Goal: Check status: Check status

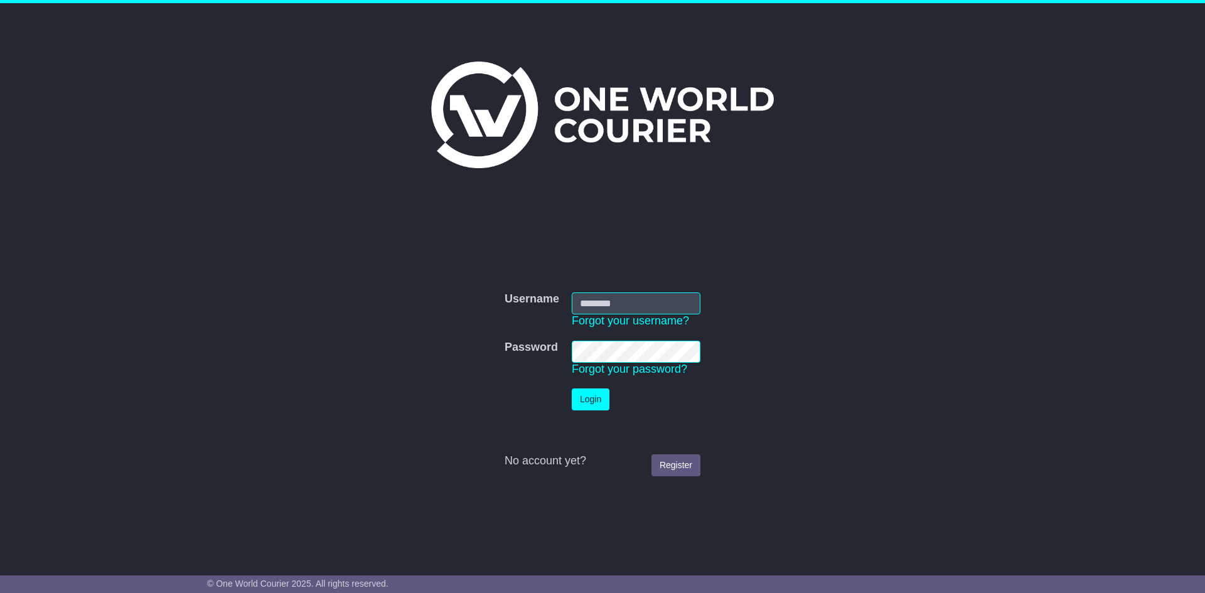
type input "*"
type input "**********"
click at [665, 463] on link "Register" at bounding box center [675, 465] width 49 height 22
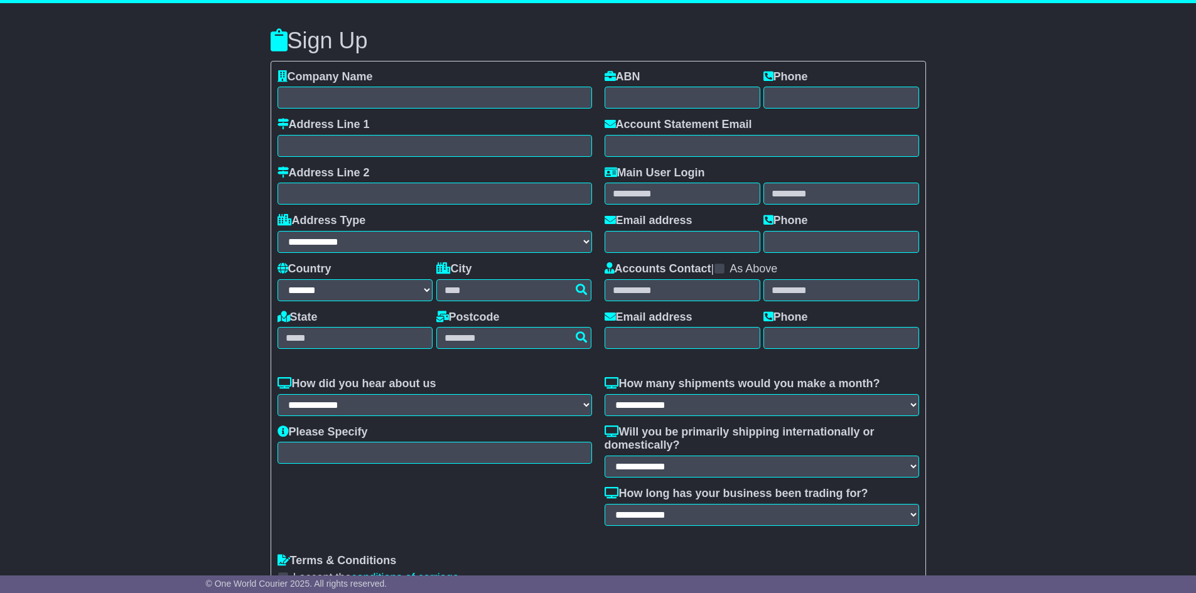
select select "**"
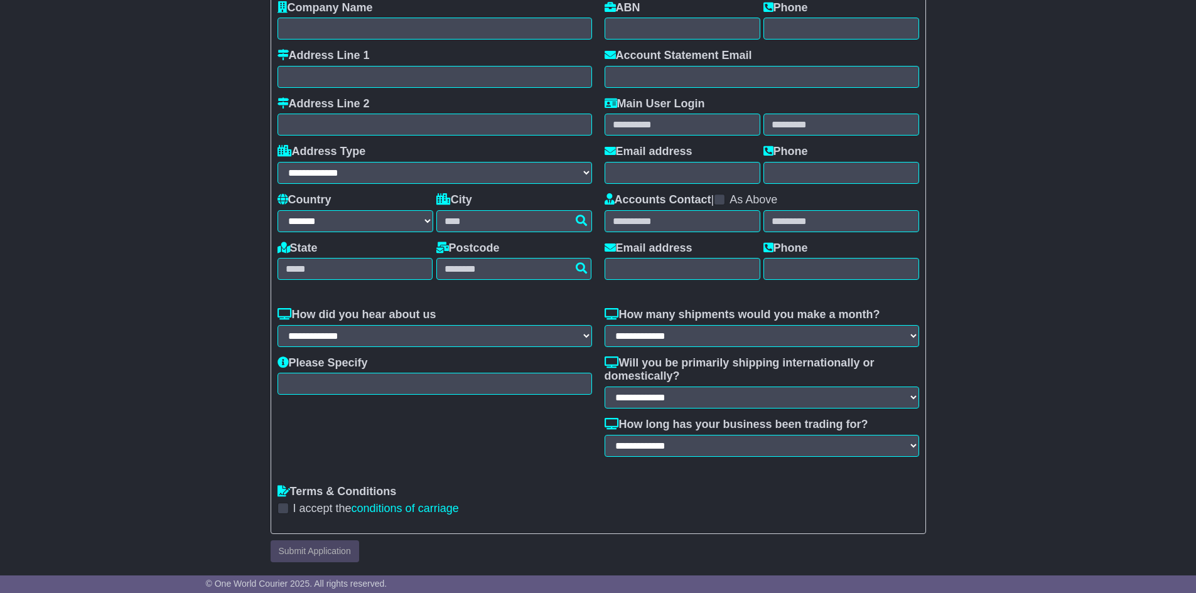
scroll to position [70, 0]
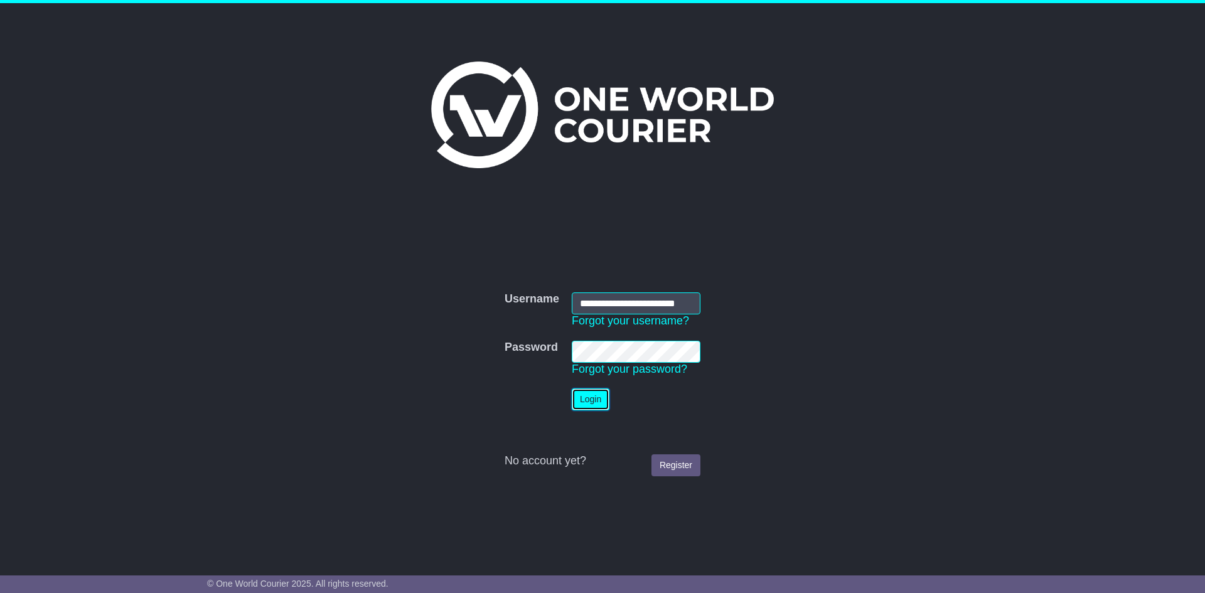
click at [587, 398] on button "Login" at bounding box center [591, 399] width 38 height 22
drag, startPoint x: 584, startPoint y: 406, endPoint x: 643, endPoint y: 391, distance: 60.3
click at [584, 406] on button "Login" at bounding box center [591, 399] width 38 height 22
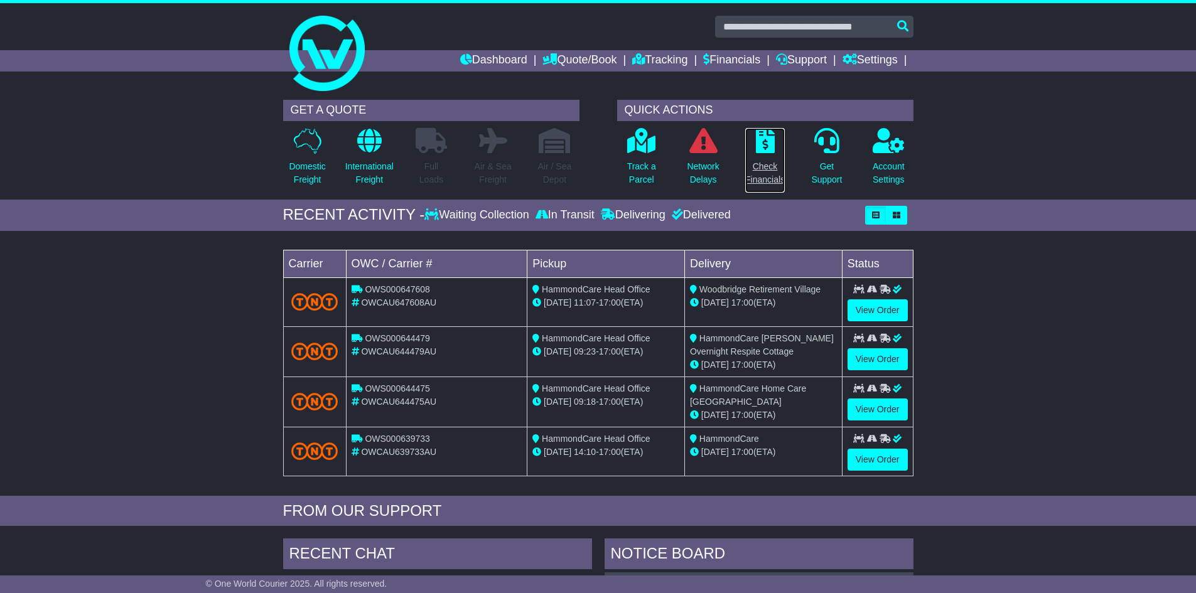
click at [754, 149] on p at bounding box center [765, 141] width 40 height 26
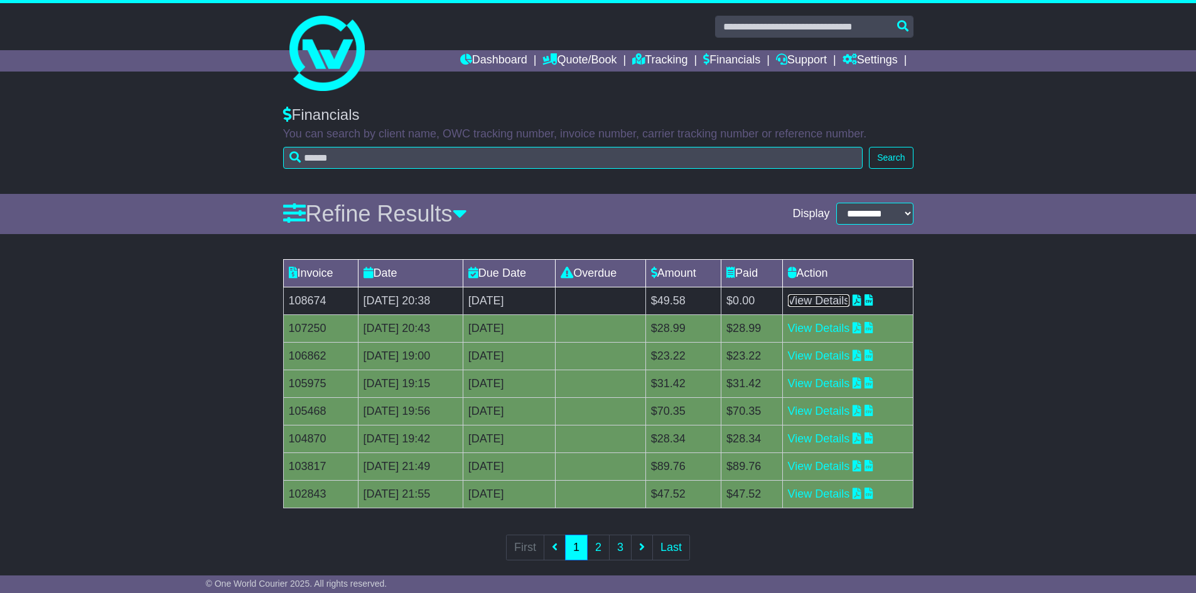
click at [828, 301] on link "View Details" at bounding box center [819, 300] width 62 height 13
click at [831, 323] on link "View Details" at bounding box center [819, 328] width 62 height 13
click at [151, 353] on div "Invoice Date Due Date Overdue Amount Paid Action 108674 18 Sep 2025 20:38 2nd O…" at bounding box center [598, 418] width 1196 height 331
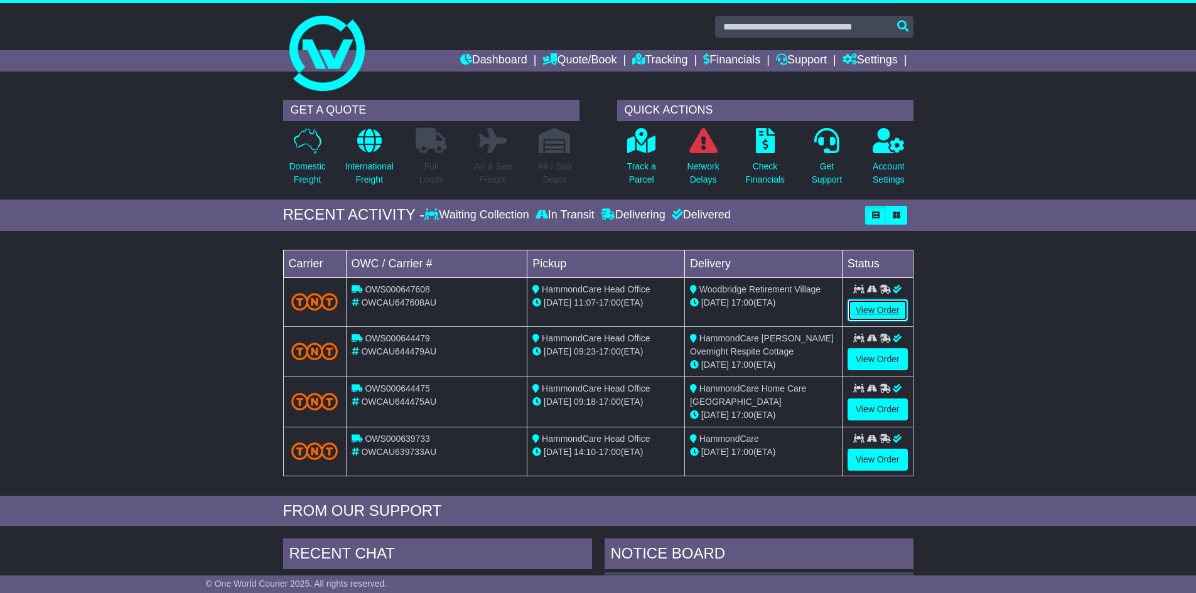
click at [864, 310] on link "View Order" at bounding box center [877, 310] width 60 height 22
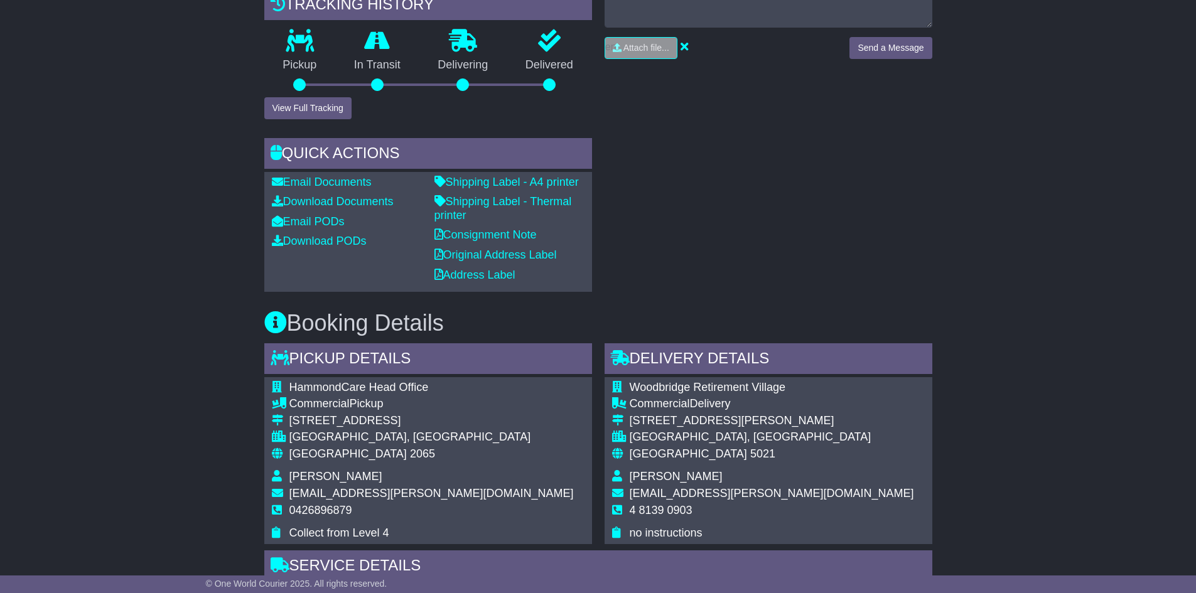
scroll to position [351, 0]
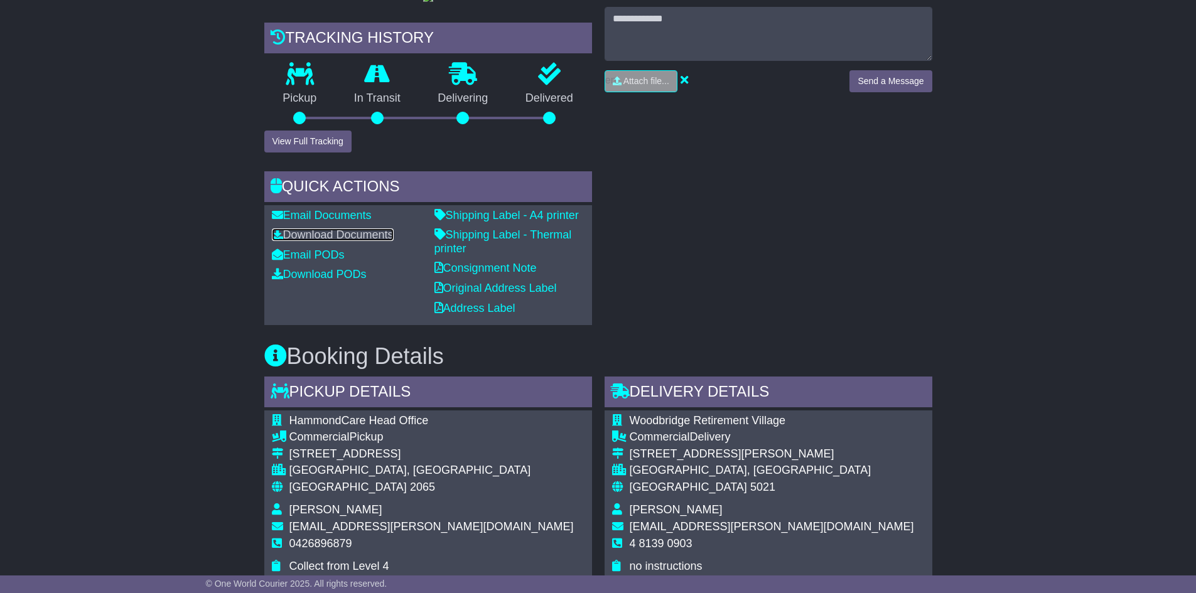
click at [301, 241] on link "Download Documents" at bounding box center [333, 234] width 122 height 13
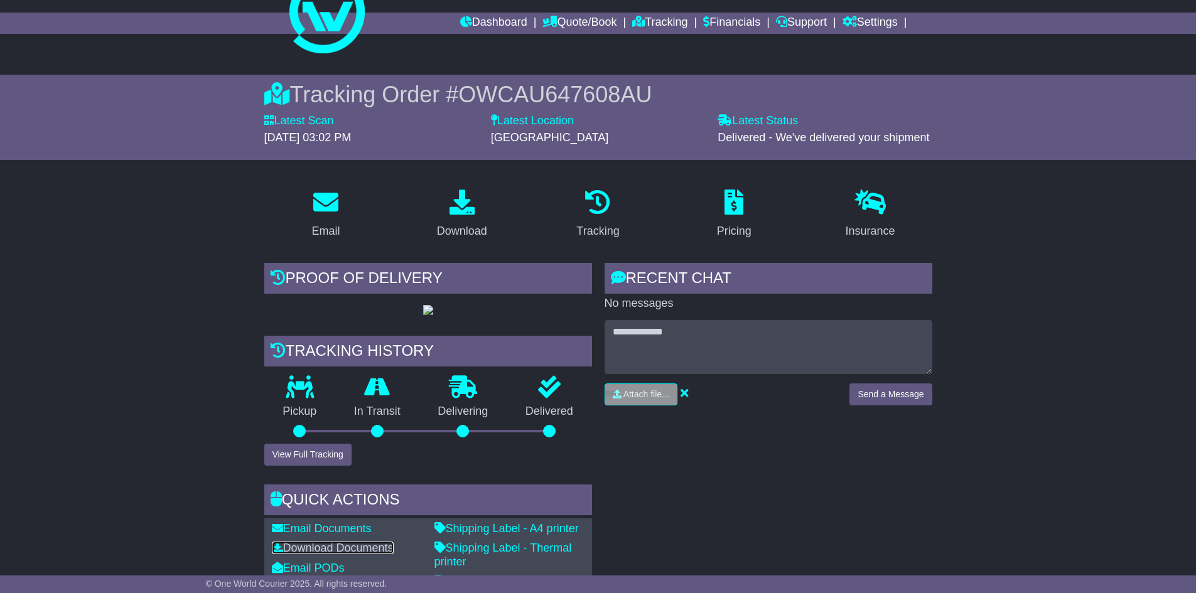
scroll to position [37, 0]
click at [733, 205] on icon at bounding box center [733, 202] width 19 height 25
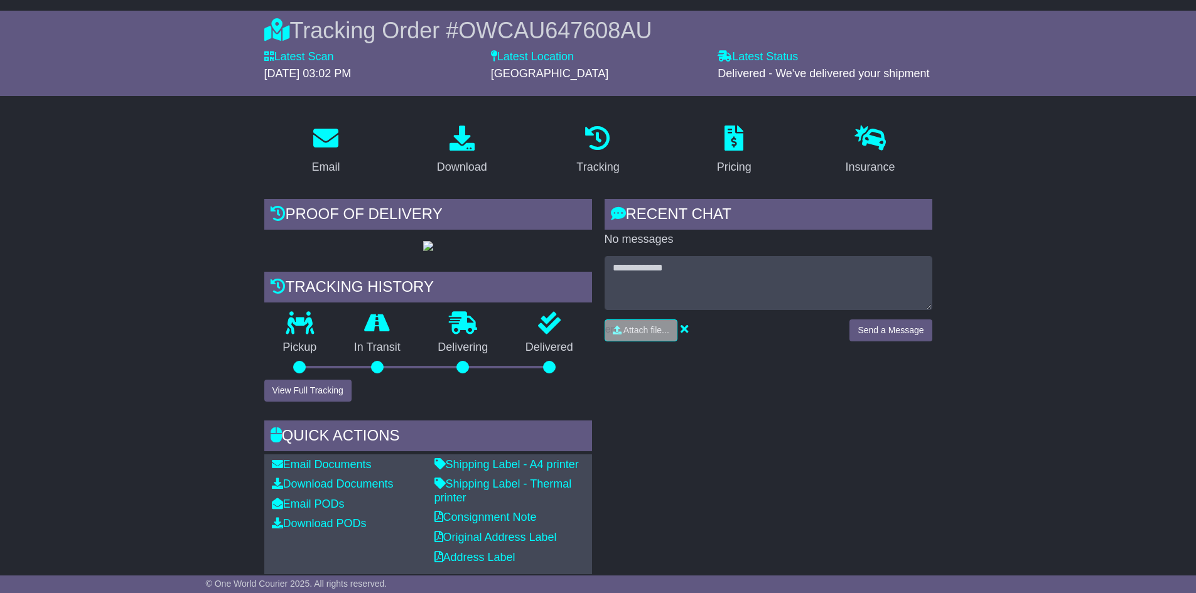
scroll to position [100, 0]
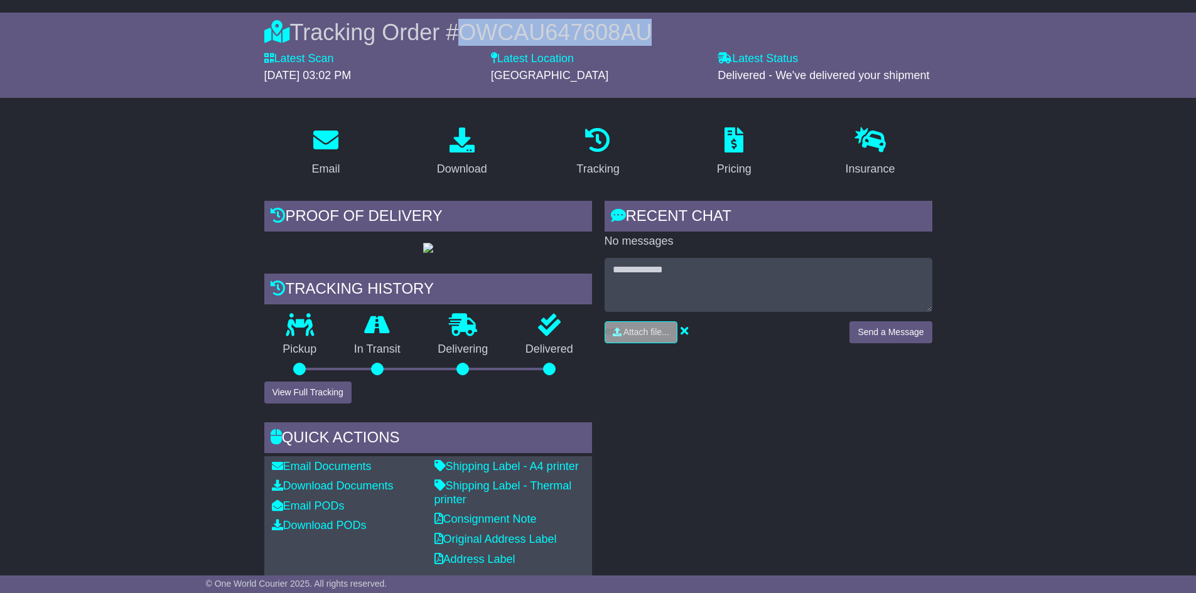
drag, startPoint x: 461, startPoint y: 26, endPoint x: 668, endPoint y: 23, distance: 207.1
click at [668, 23] on div "Tracking Order # OWCAU647608AU" at bounding box center [598, 32] width 668 height 27
copy span "OWCAU647608AU"
drag, startPoint x: 530, startPoint y: 29, endPoint x: 494, endPoint y: 155, distance: 130.5
click at [494, 155] on link "Download" at bounding box center [462, 152] width 67 height 59
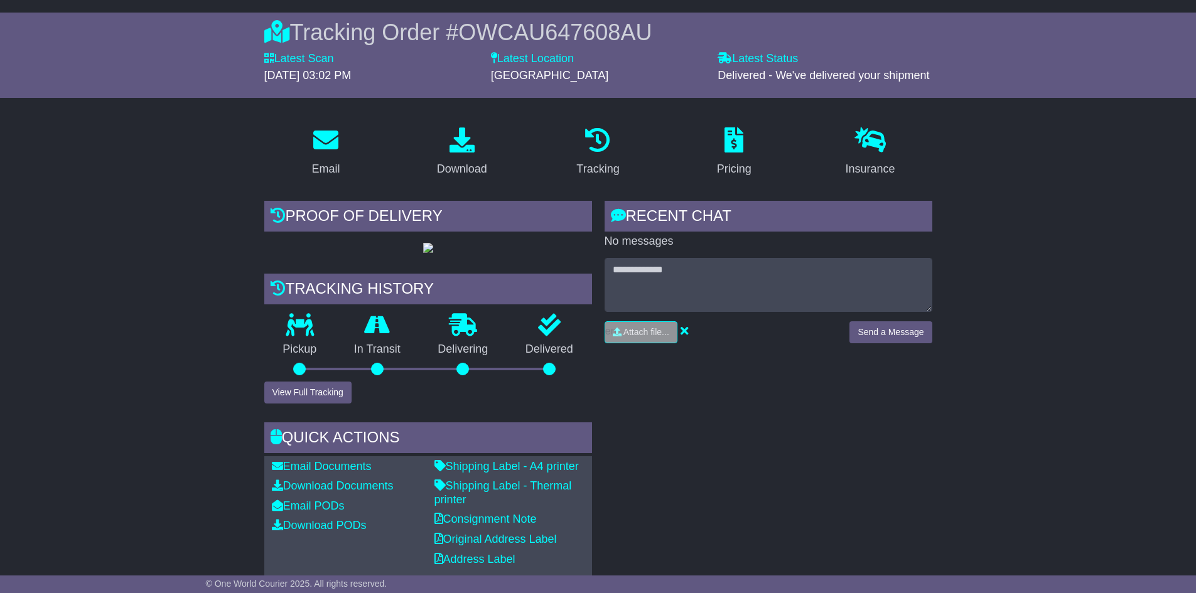
click at [786, 508] on div "RECENT CHAT Loading... No messages Attach file..." at bounding box center [768, 388] width 340 height 375
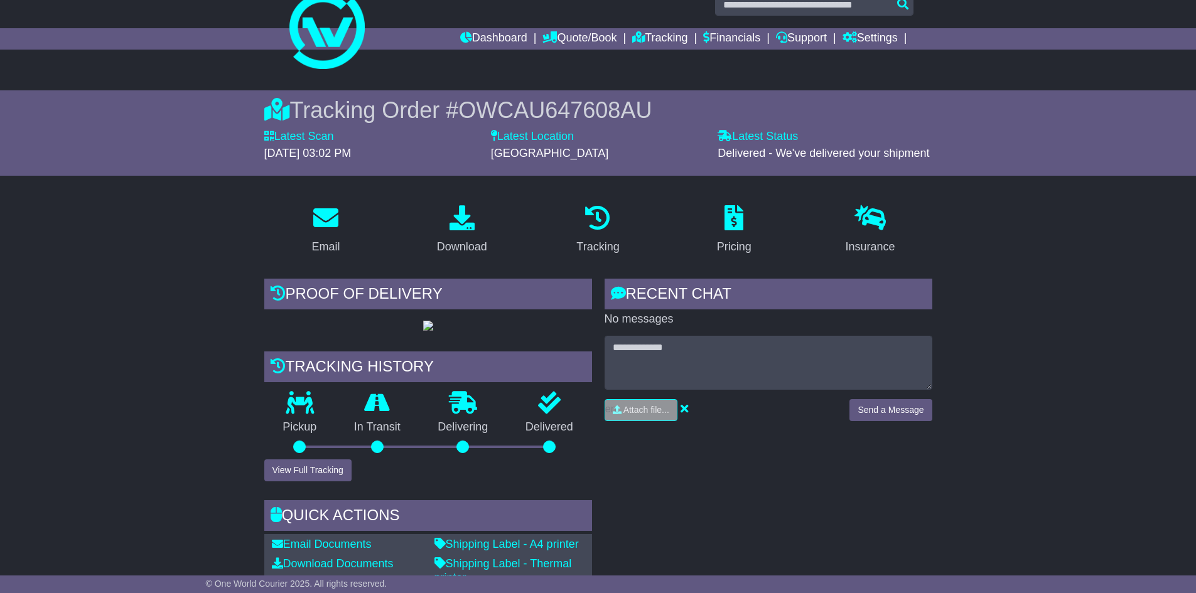
scroll to position [0, 0]
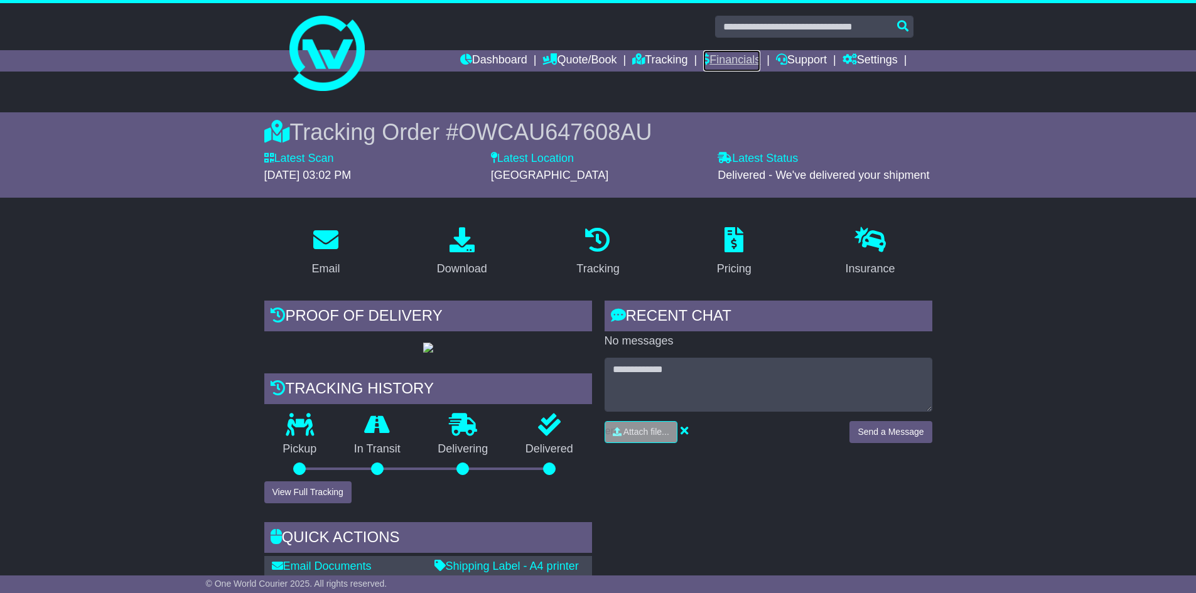
click at [739, 56] on link "Financials" at bounding box center [731, 60] width 57 height 21
click at [268, 181] on span "[DATE] 03:02 PM" at bounding box center [307, 175] width 87 height 13
click at [265, 178] on span "[DATE] 03:02 PM" at bounding box center [307, 175] width 87 height 13
